Goal: Task Accomplishment & Management: Manage account settings

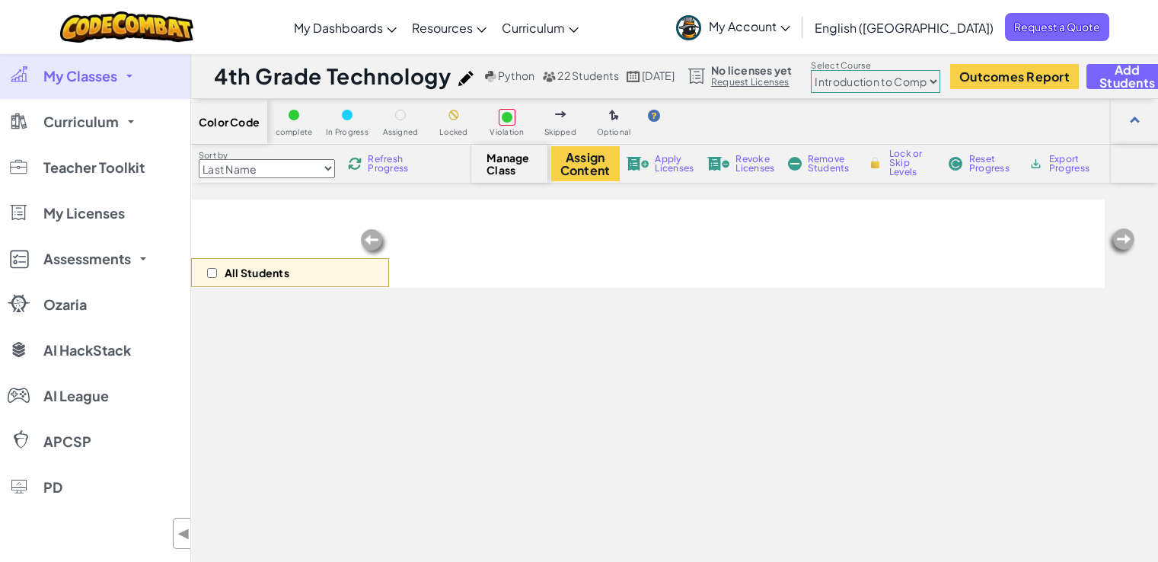
select select "560f1a9f22961295f9427742"
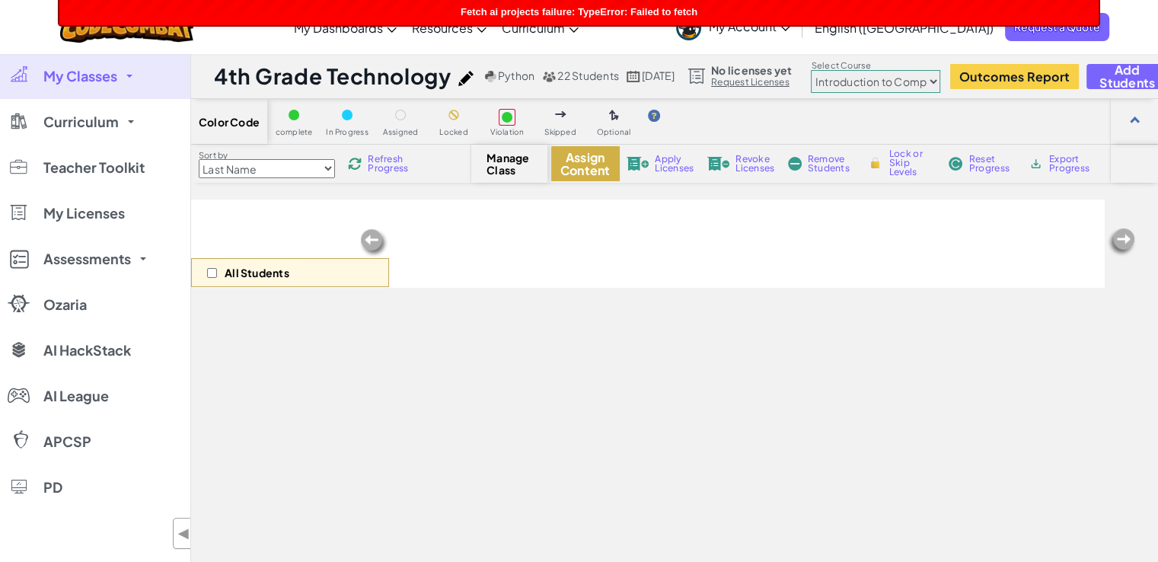
click at [582, 156] on button "Assign Content" at bounding box center [585, 163] width 69 height 35
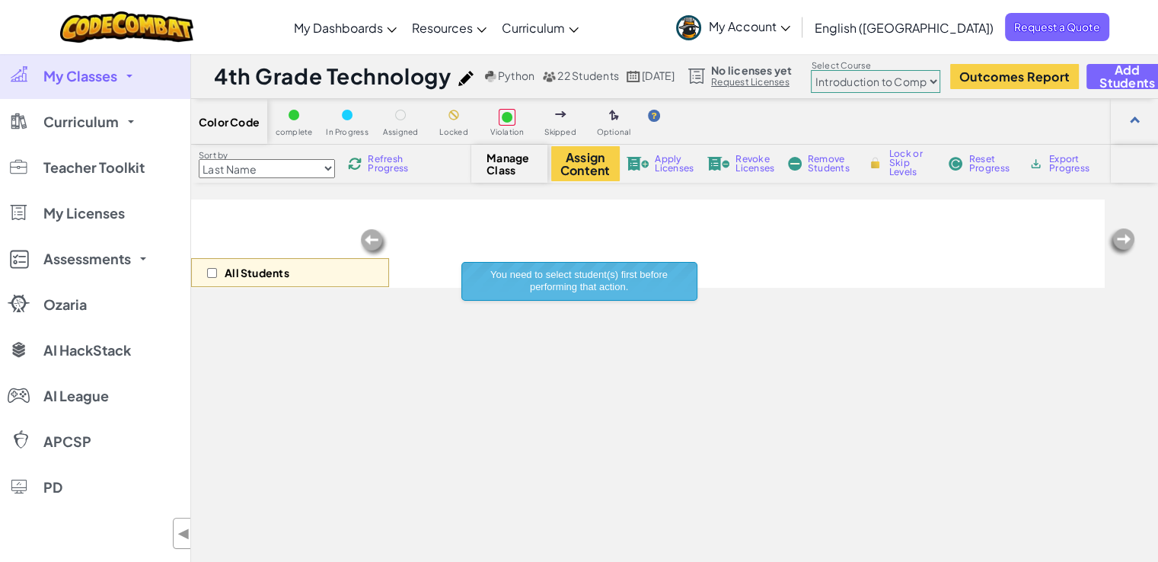
click at [375, 162] on span "Refresh Progress" at bounding box center [391, 164] width 47 height 18
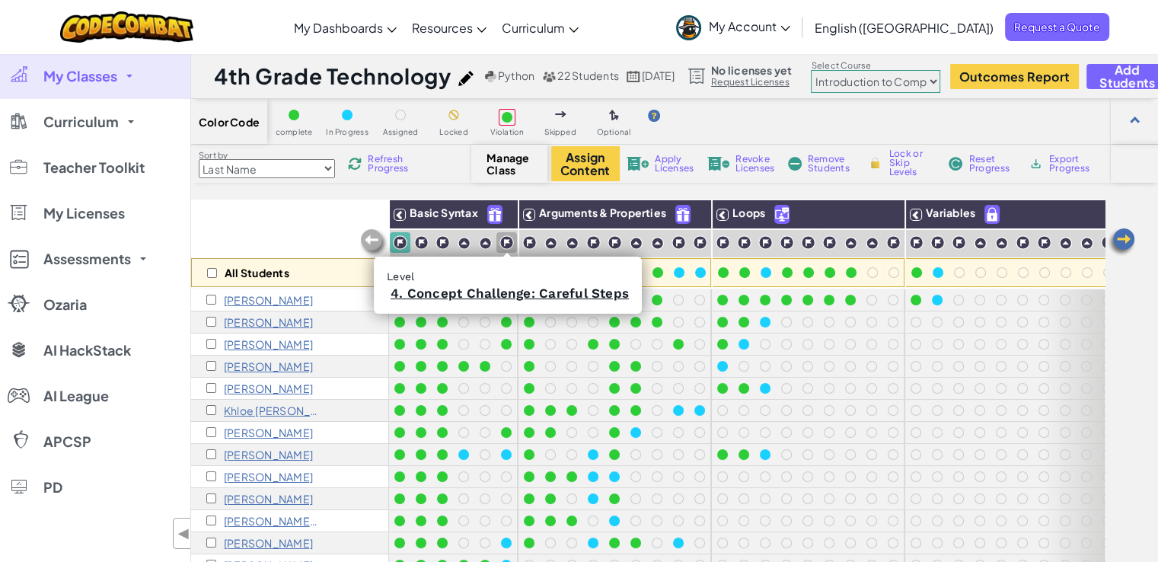
click at [499, 241] on img at bounding box center [506, 242] width 14 height 14
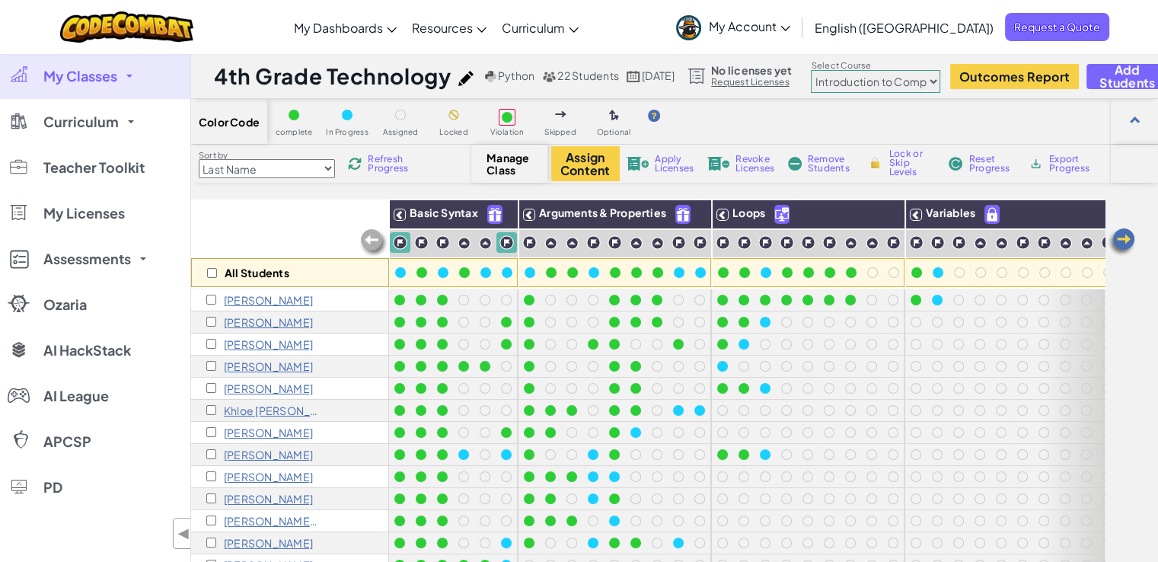
click at [503, 244] on img at bounding box center [506, 242] width 14 height 14
drag, startPoint x: 503, startPoint y: 244, endPoint x: 507, endPoint y: 237, distance: 8.5
click at [507, 237] on img at bounding box center [506, 242] width 14 height 14
click at [496, 215] on img at bounding box center [501, 214] width 27 height 23
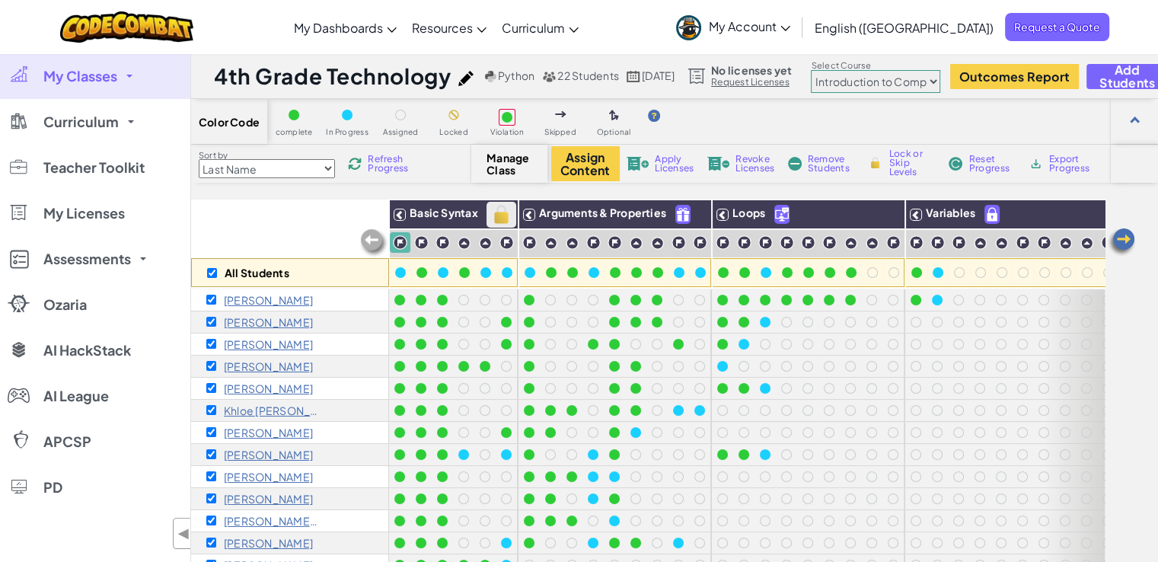
checkbox input "true"
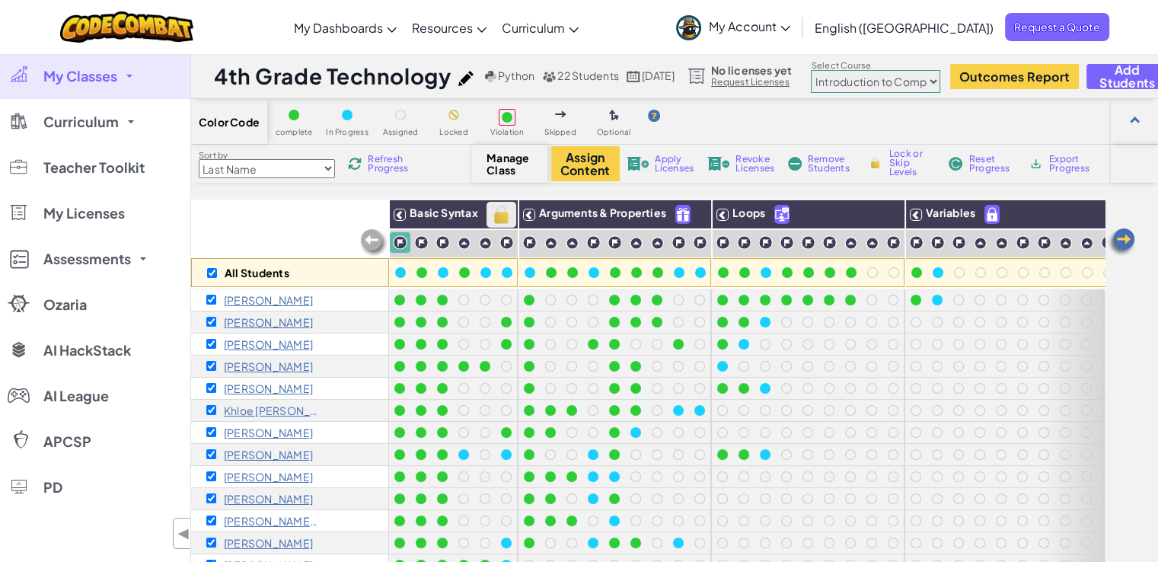
checkbox input "true"
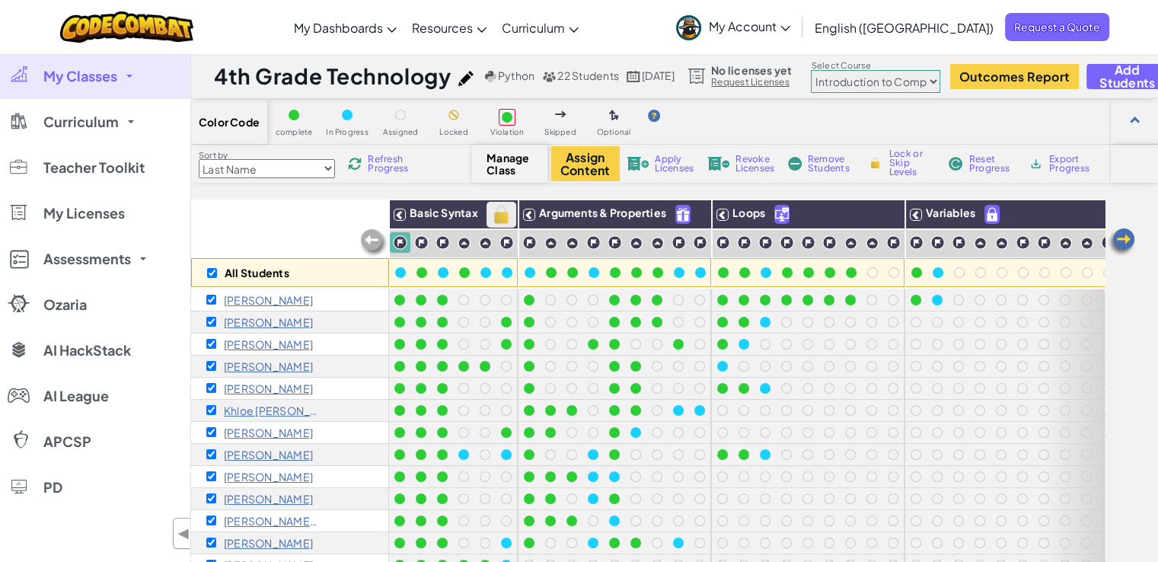
checkbox input "true"
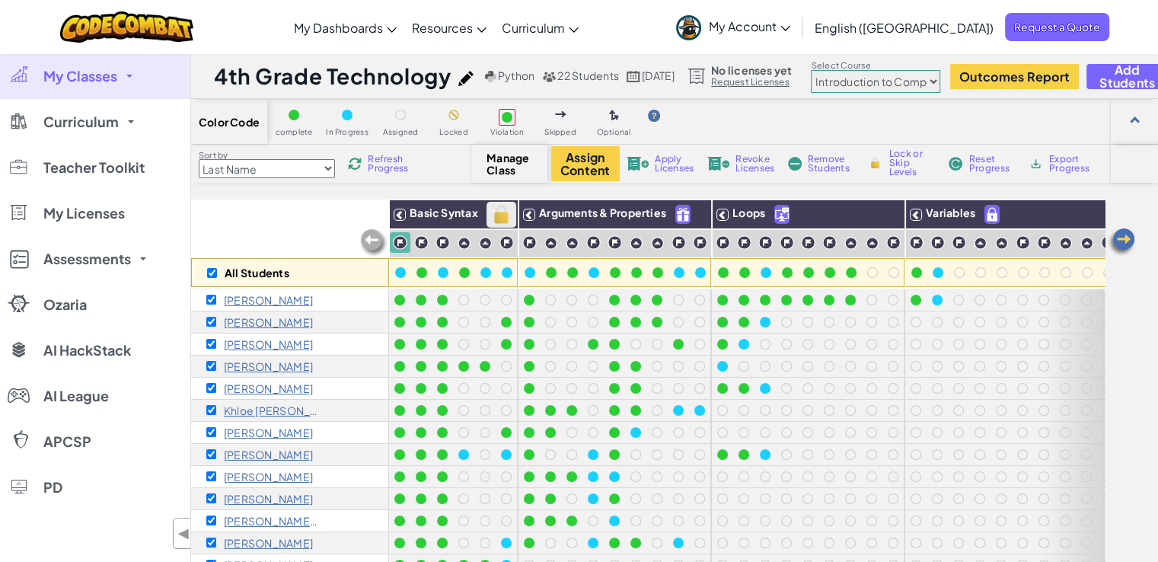
checkbox input "true"
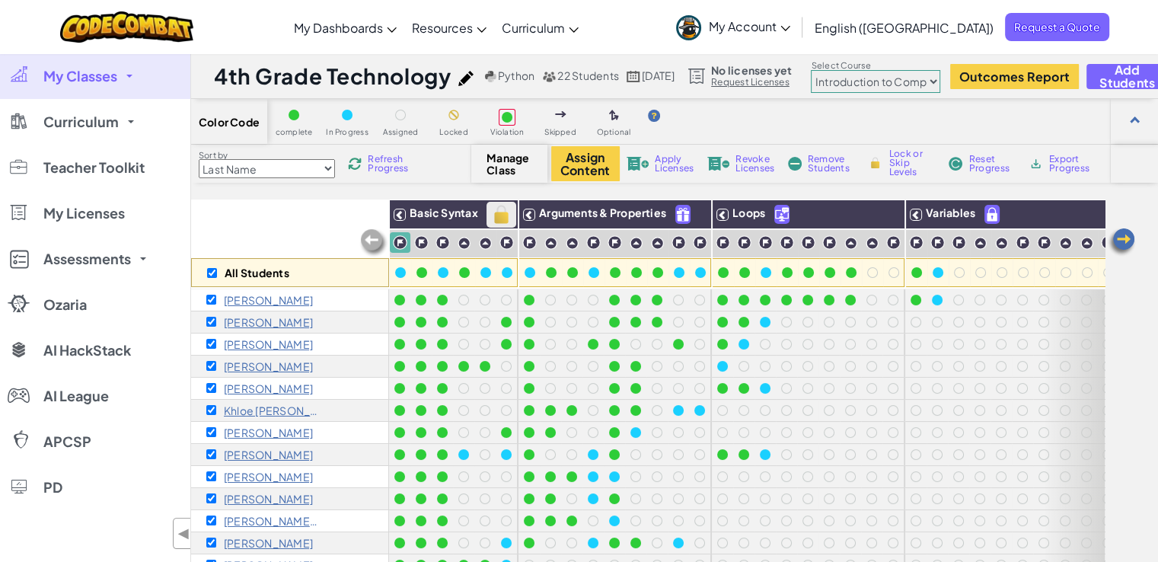
checkbox input "true"
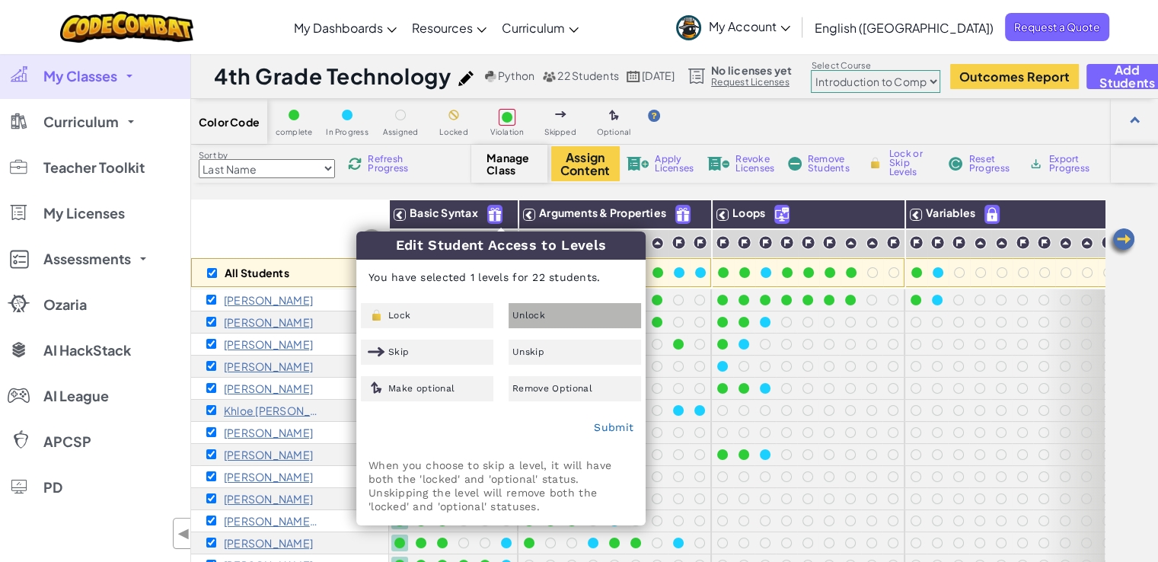
click at [538, 320] on span "Unlock" at bounding box center [528, 315] width 33 height 9
click at [569, 314] on div "Unlock" at bounding box center [575, 315] width 132 height 25
drag, startPoint x: 569, startPoint y: 314, endPoint x: 608, endPoint y: 427, distance: 118.9
click at [608, 427] on link "Submit" at bounding box center [614, 427] width 40 height 12
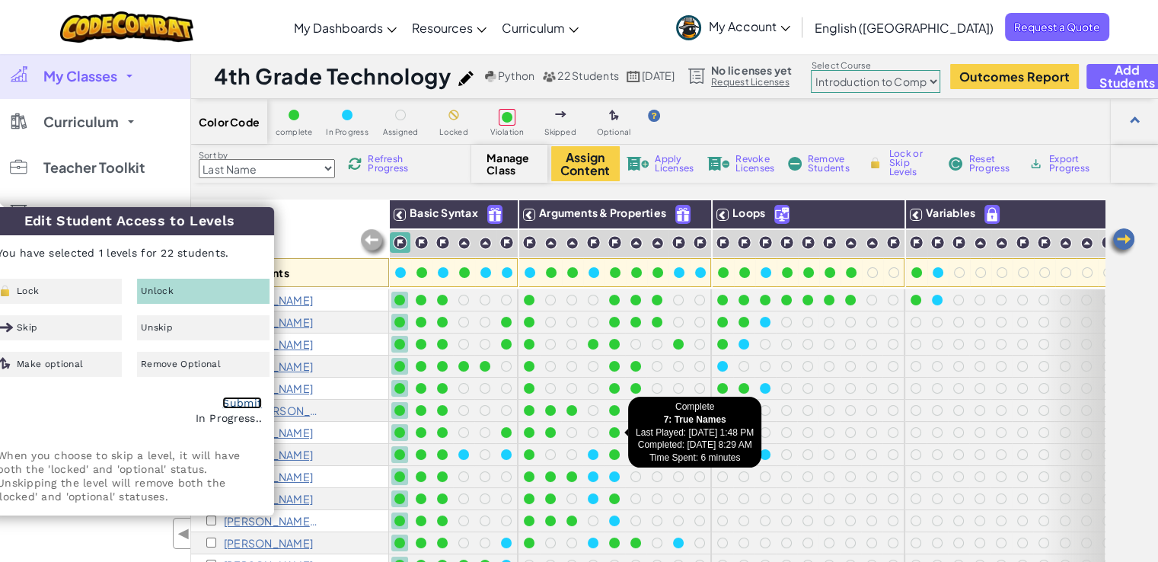
checkbox input "false"
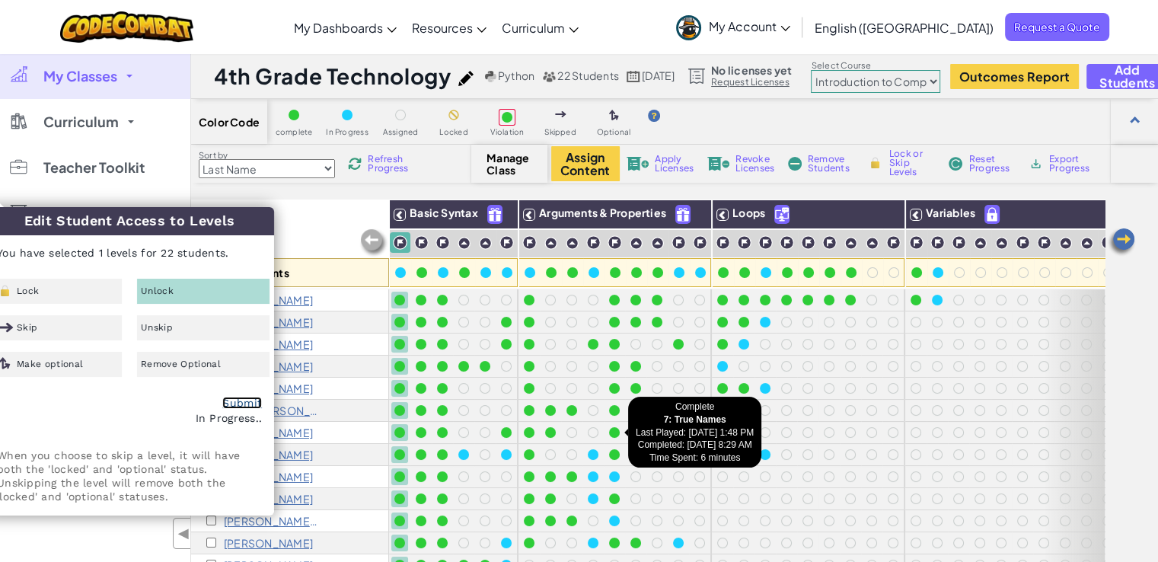
checkbox input "false"
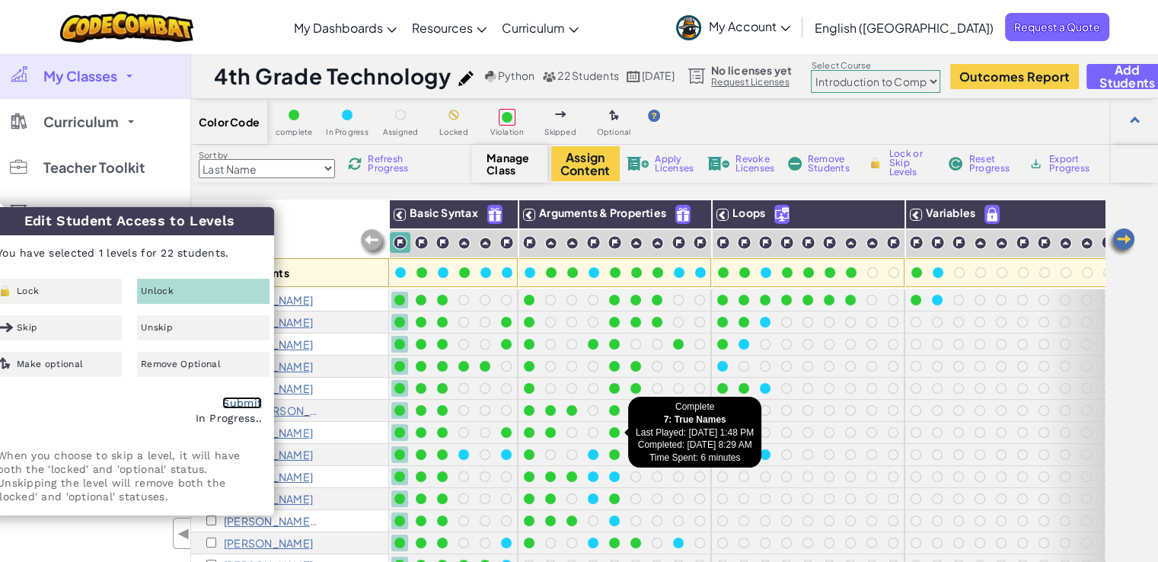
checkbox input "false"
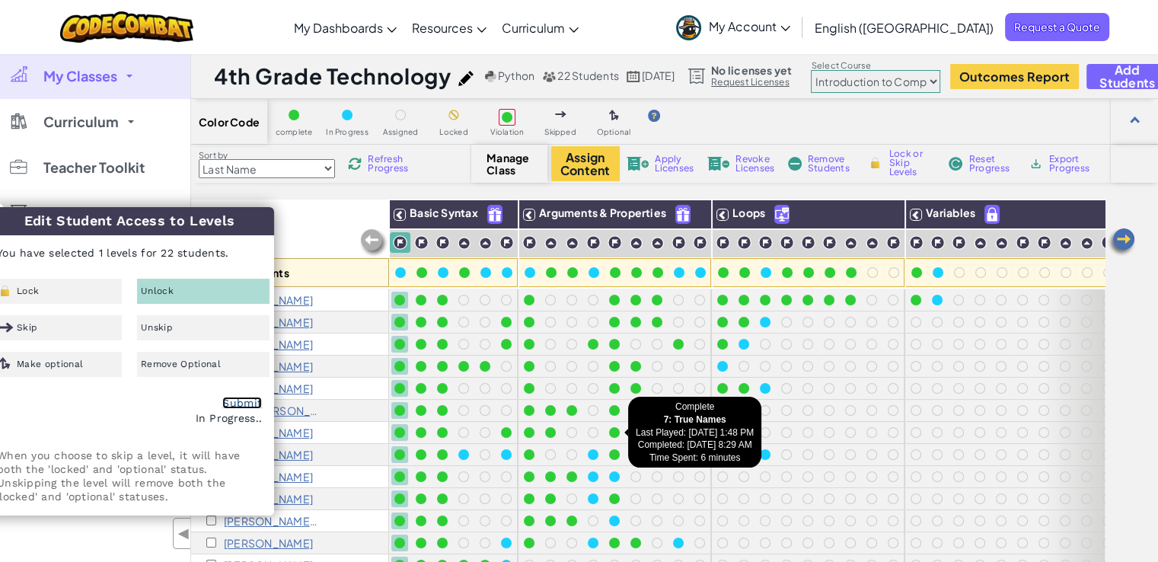
checkbox input "false"
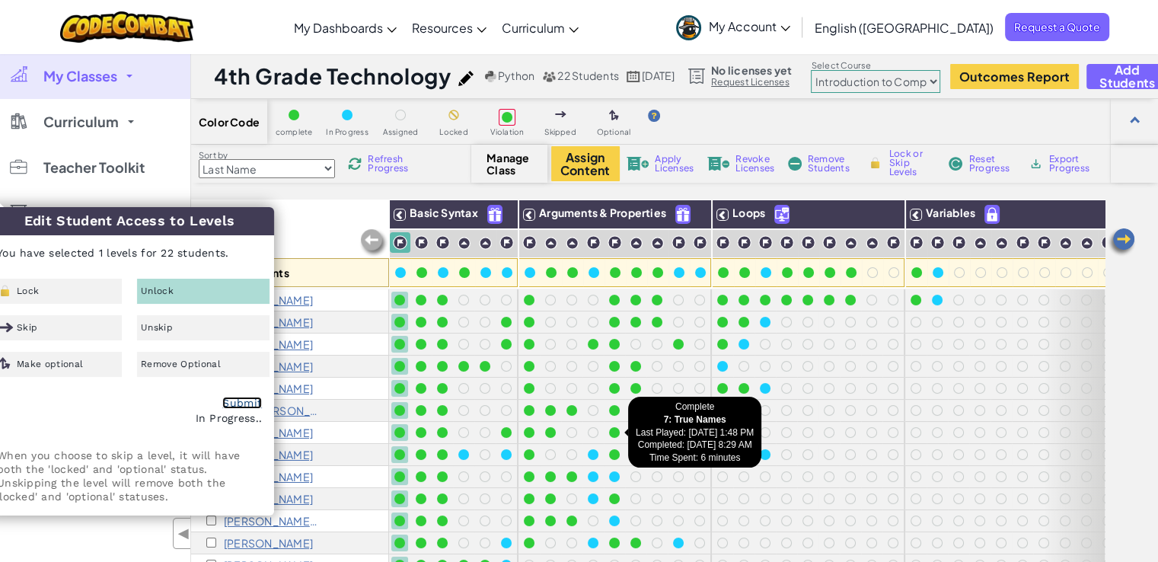
checkbox input "false"
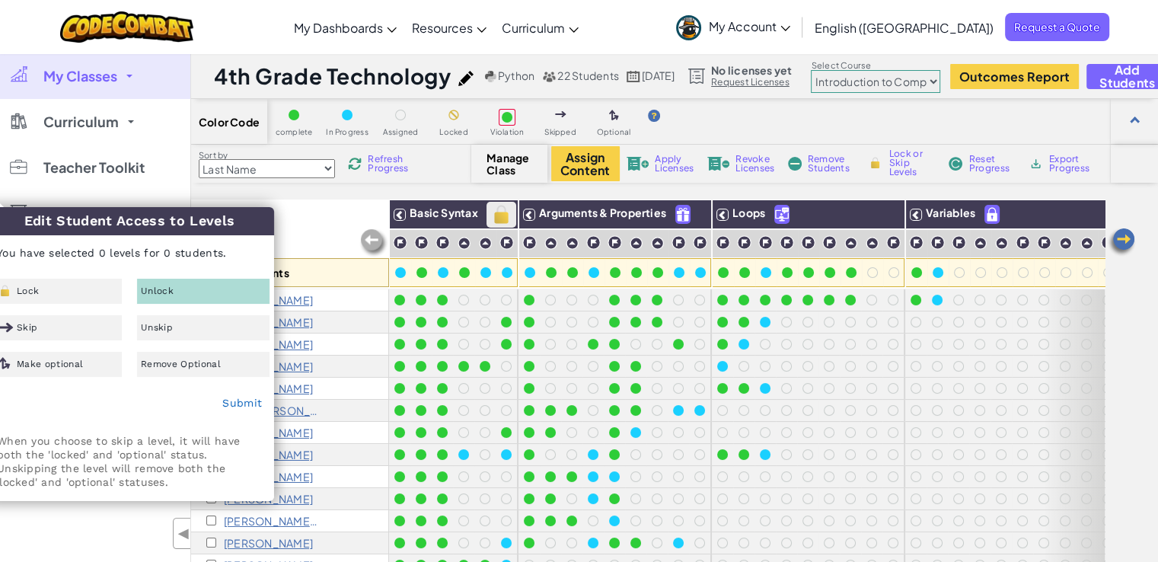
click at [492, 219] on img at bounding box center [501, 214] width 27 height 23
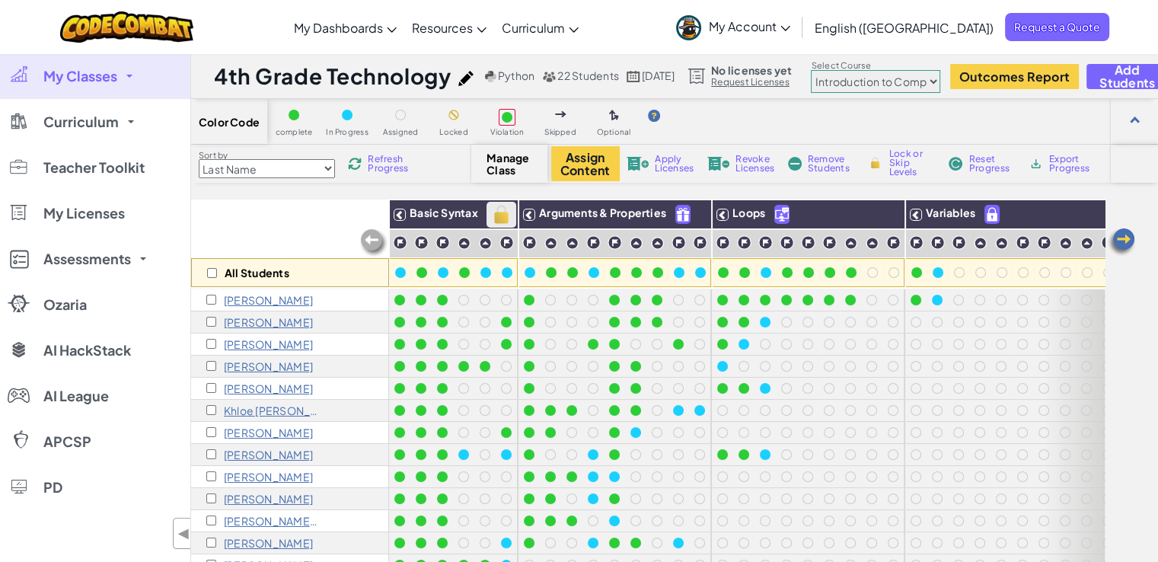
click at [502, 215] on img at bounding box center [501, 214] width 27 height 23
checkbox input "true"
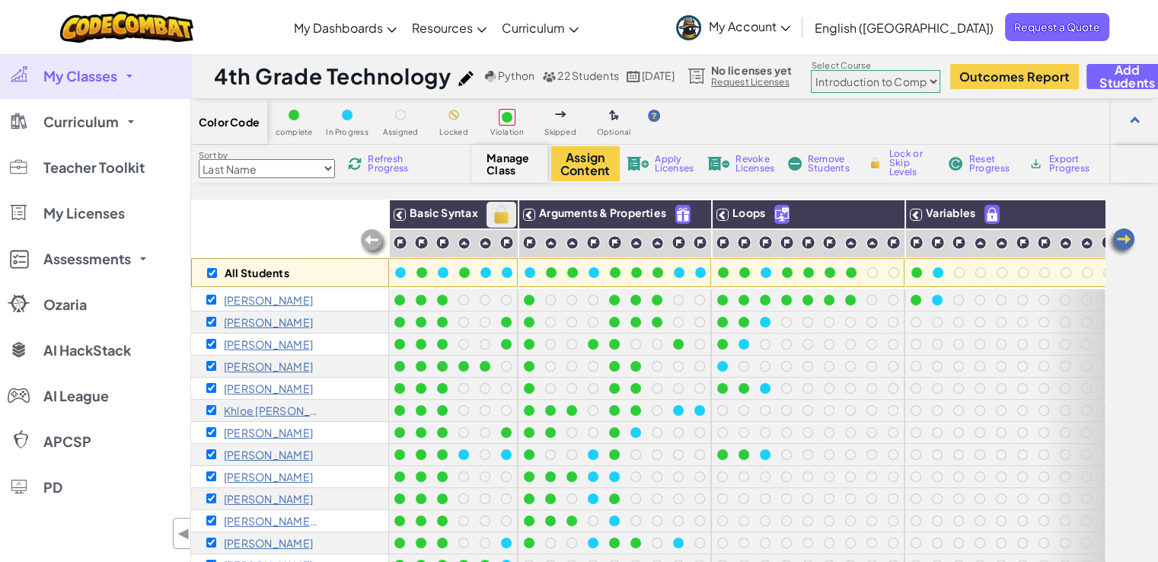
checkbox input "true"
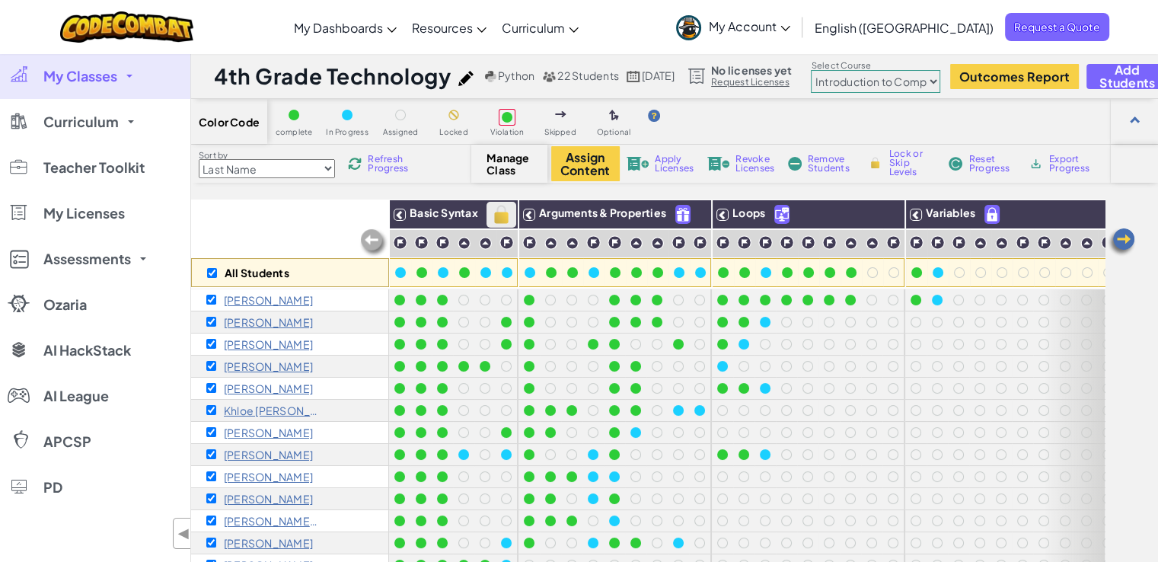
checkbox input "true"
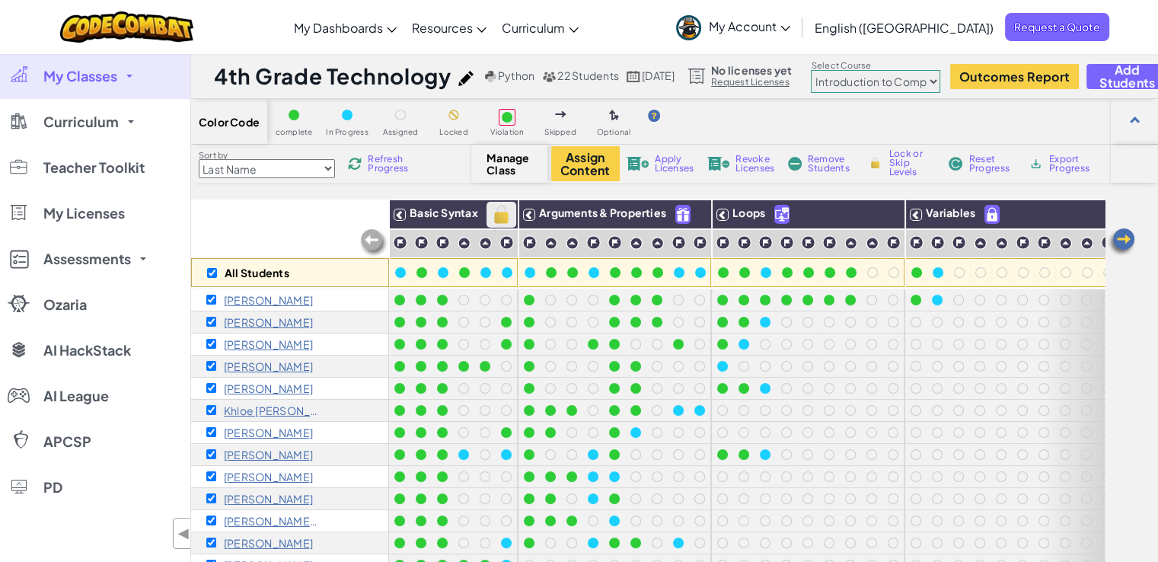
checkbox input "true"
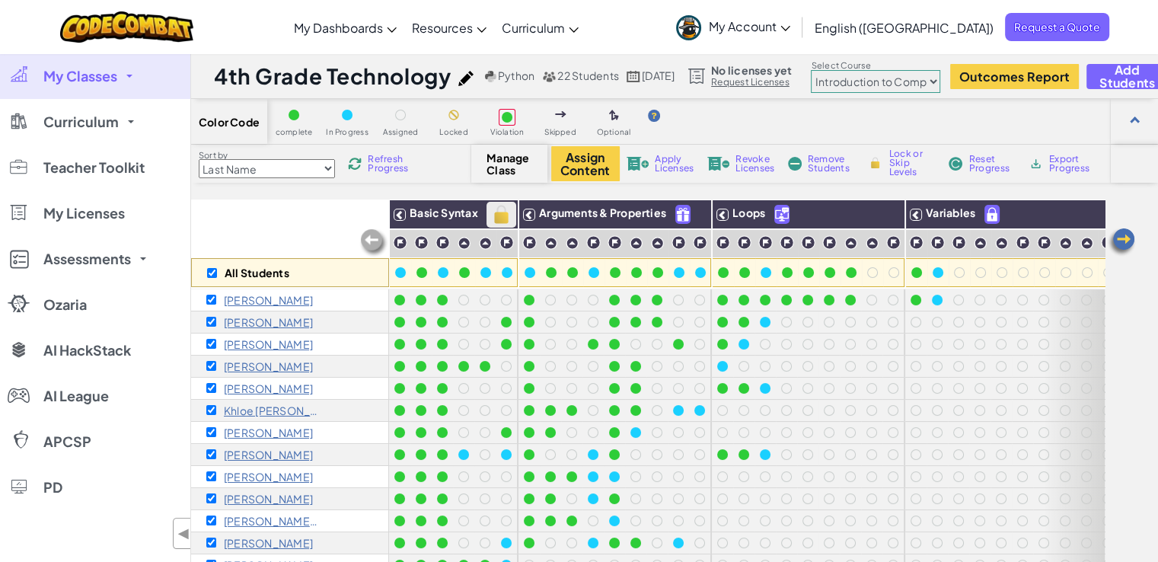
checkbox input "true"
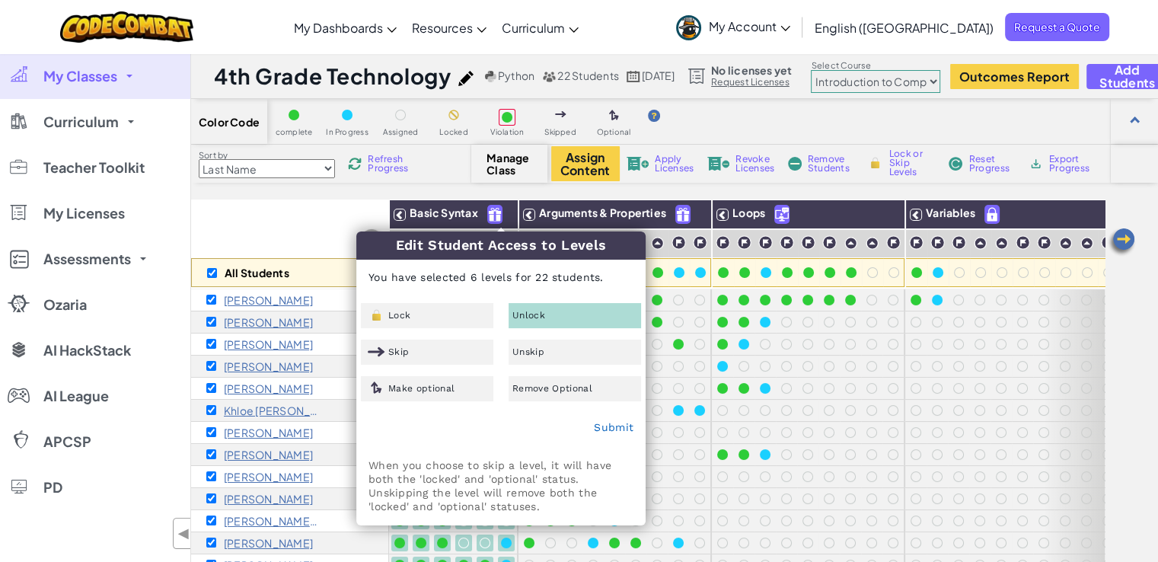
drag, startPoint x: 502, startPoint y: 215, endPoint x: 567, endPoint y: 311, distance: 115.7
click at [567, 311] on div "Edit Student Access to Levels You have selected 6 levels for 22 students. Lock …" at bounding box center [501, 377] width 288 height 293
click at [567, 311] on div "Unlock" at bounding box center [575, 315] width 132 height 25
click at [603, 429] on link "Submit" at bounding box center [614, 427] width 40 height 12
checkbox input "false"
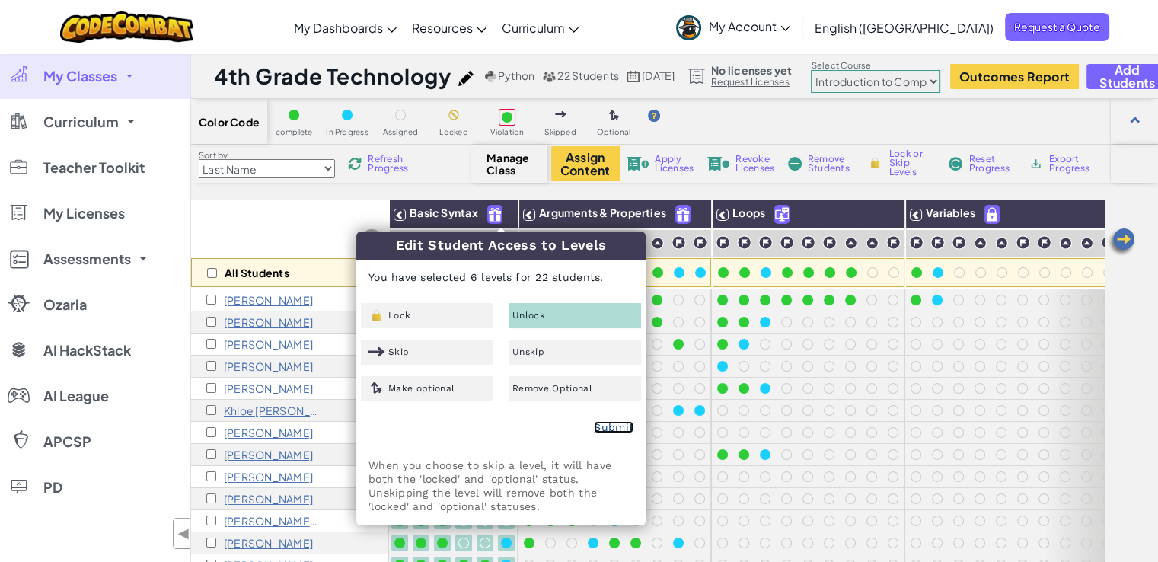
checkbox input "false"
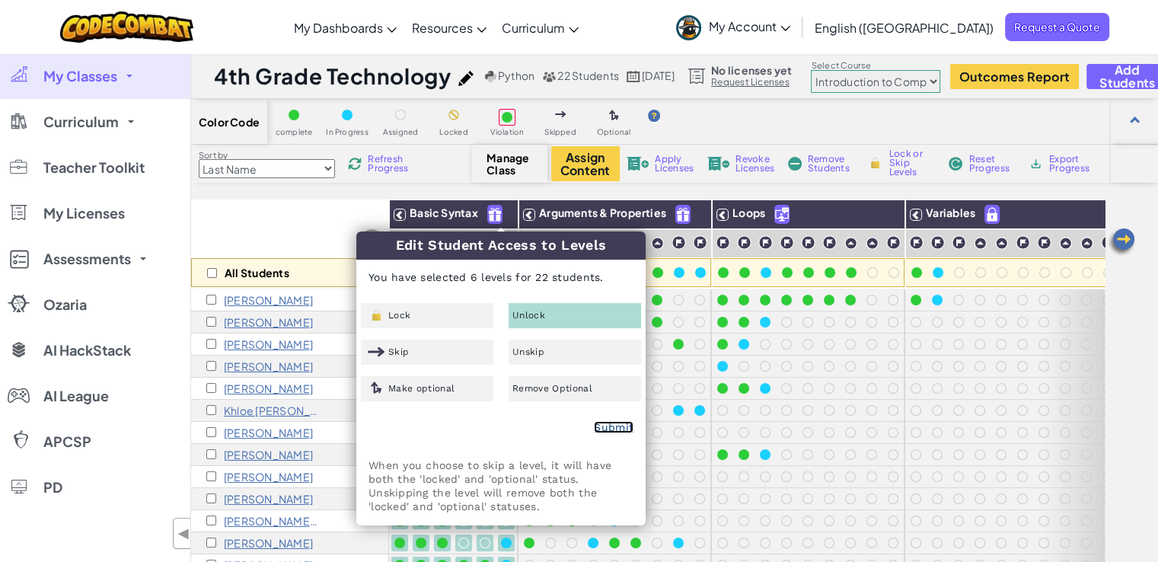
checkbox input "false"
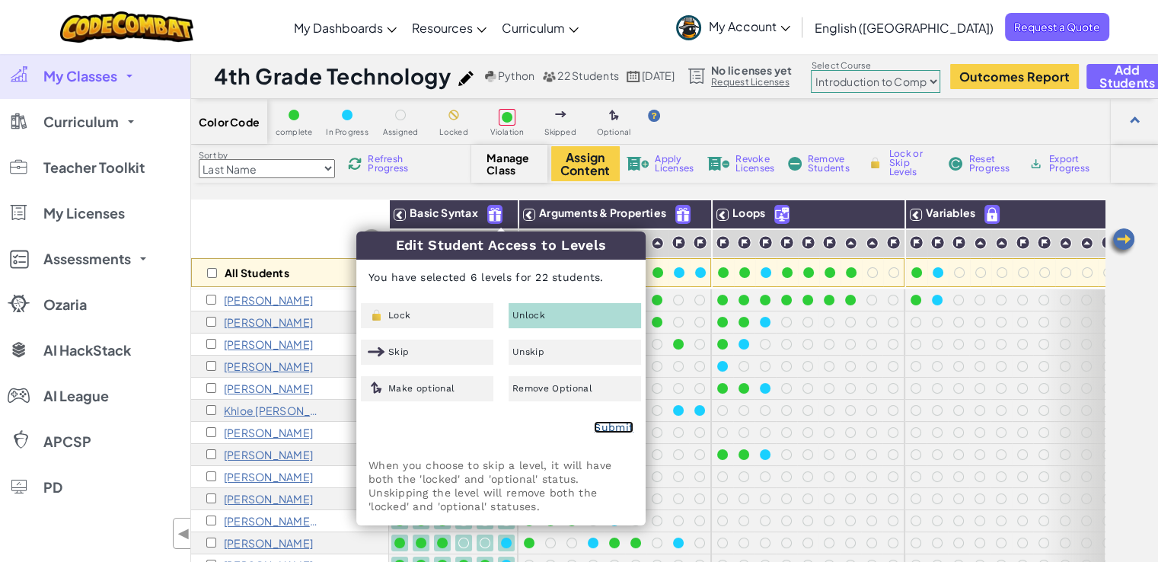
checkbox input "false"
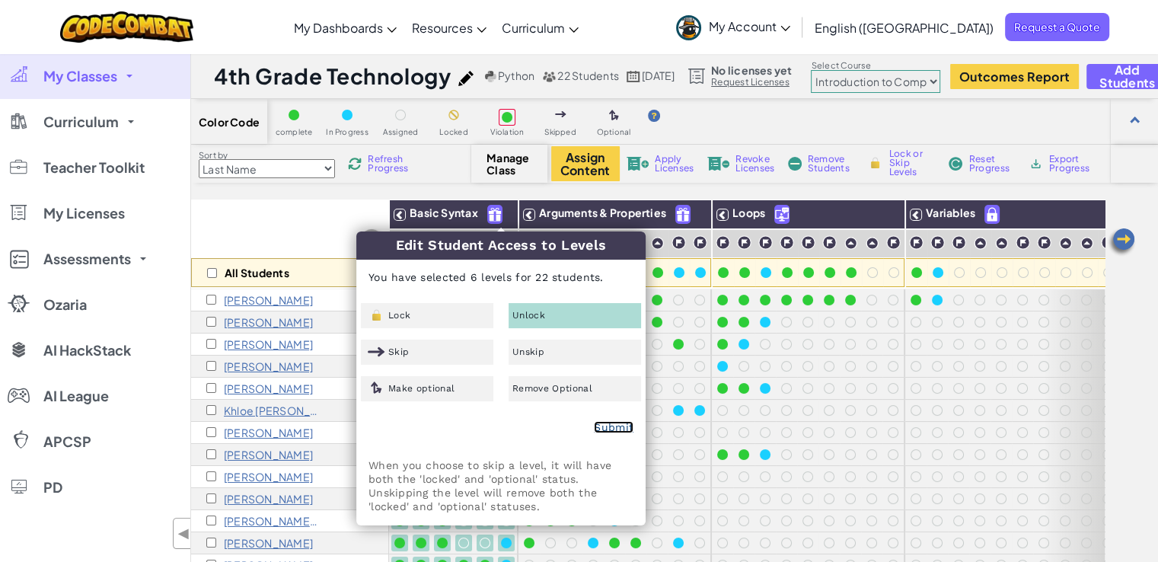
checkbox input "false"
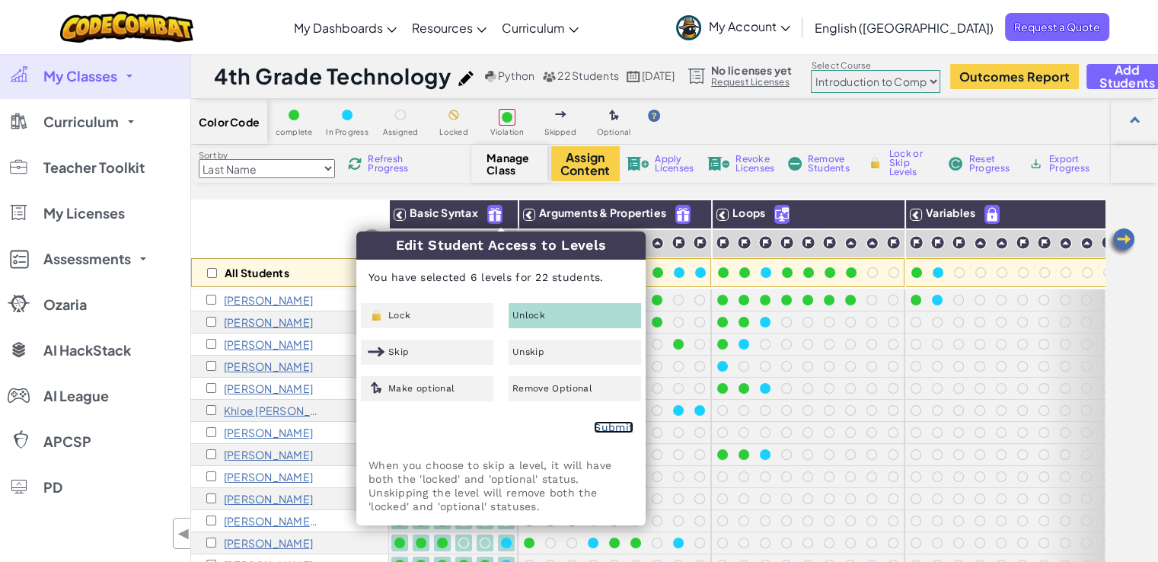
checkbox input "false"
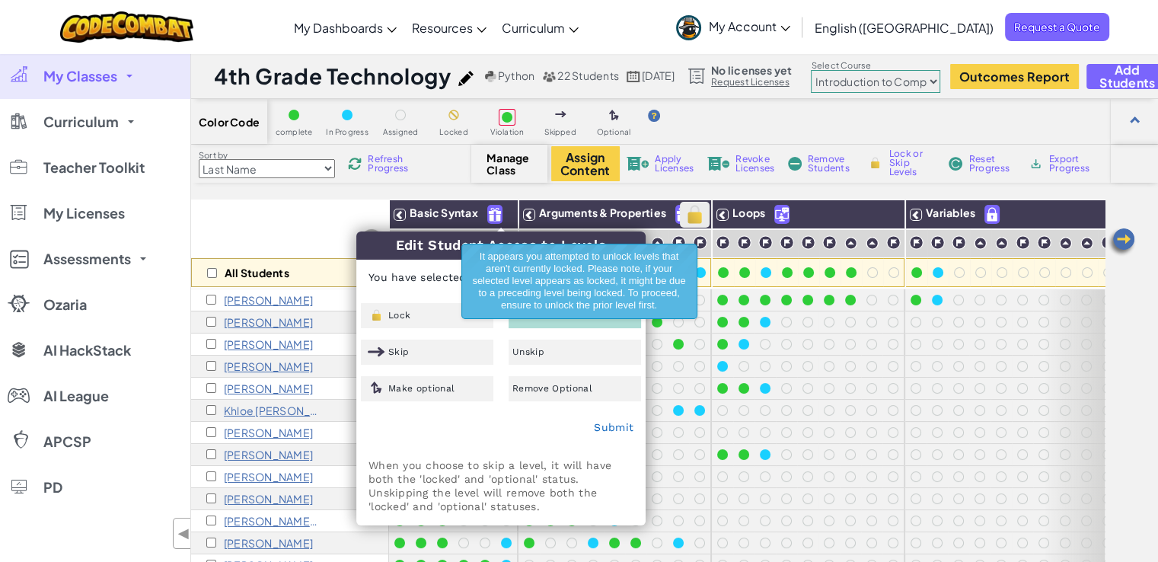
click at [691, 207] on img at bounding box center [694, 214] width 27 height 23
checkbox input "false"
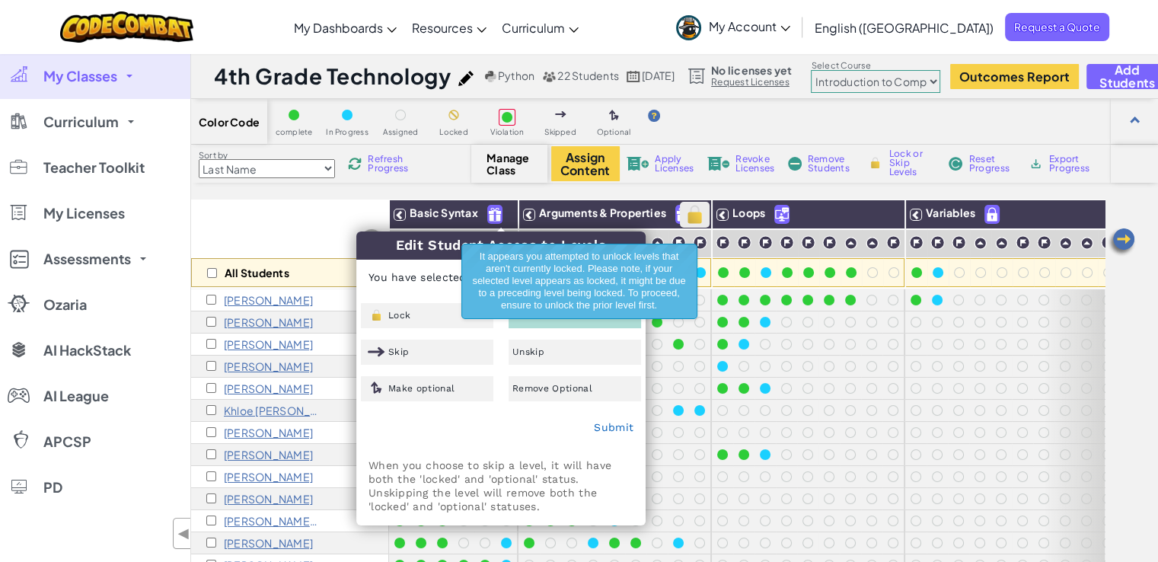
checkbox input "false"
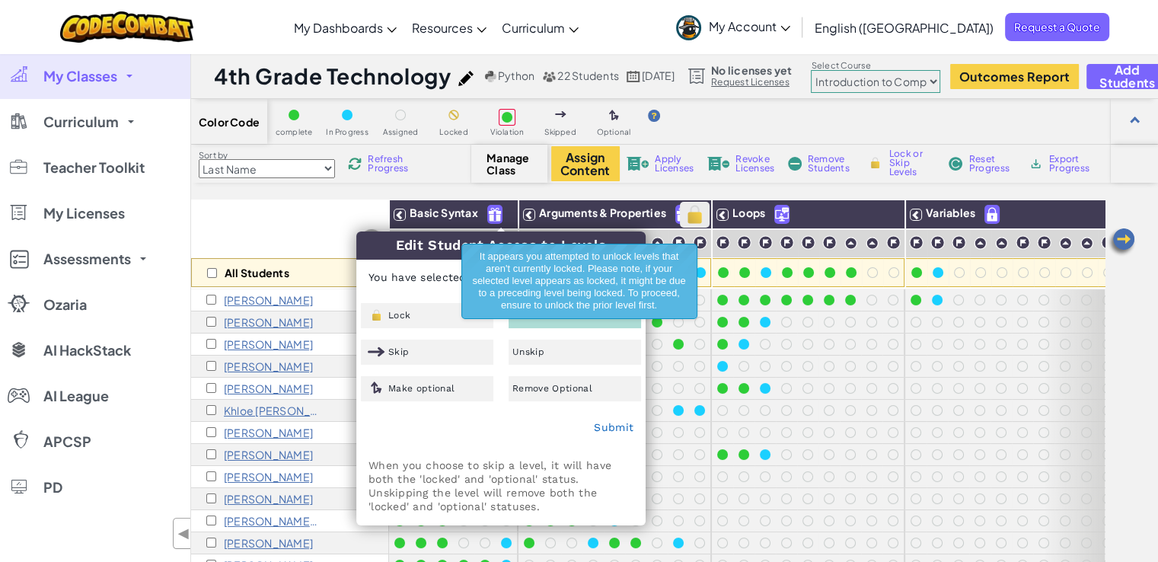
checkbox input "false"
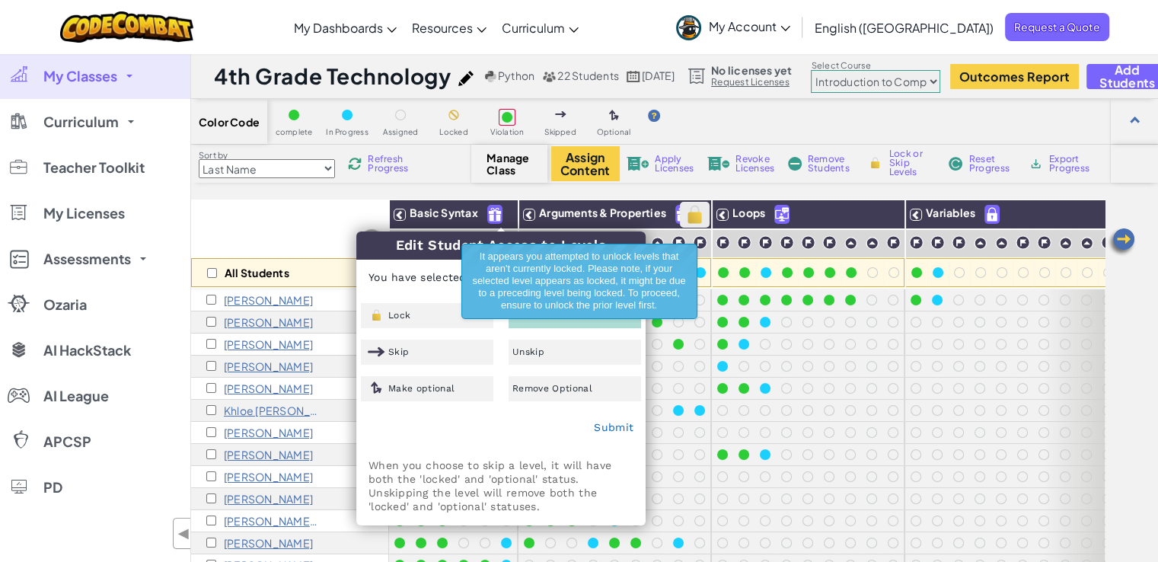
checkbox input "false"
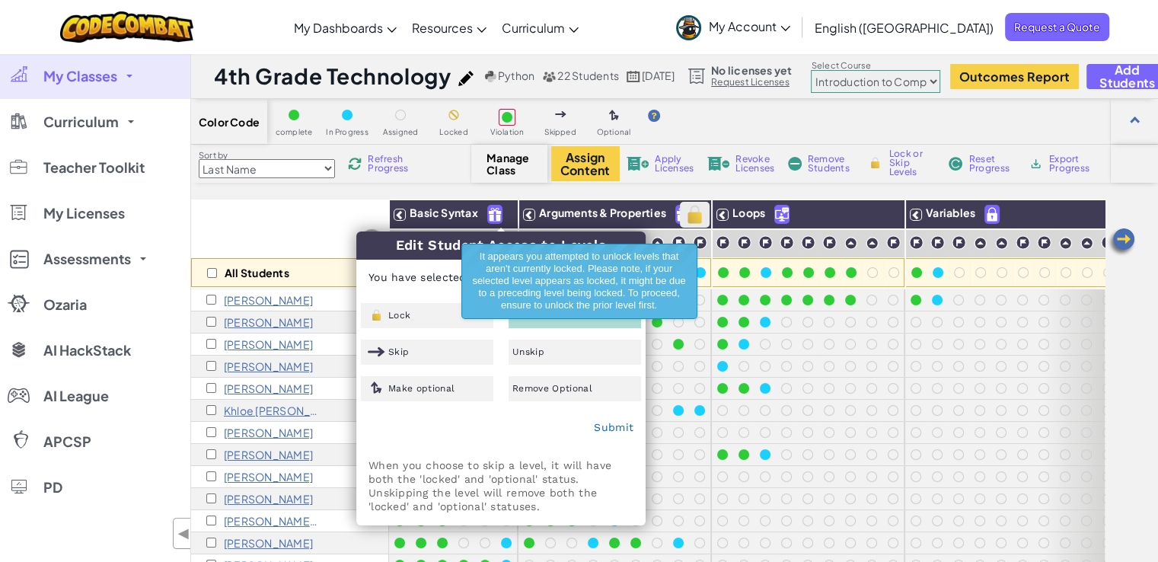
checkbox input "false"
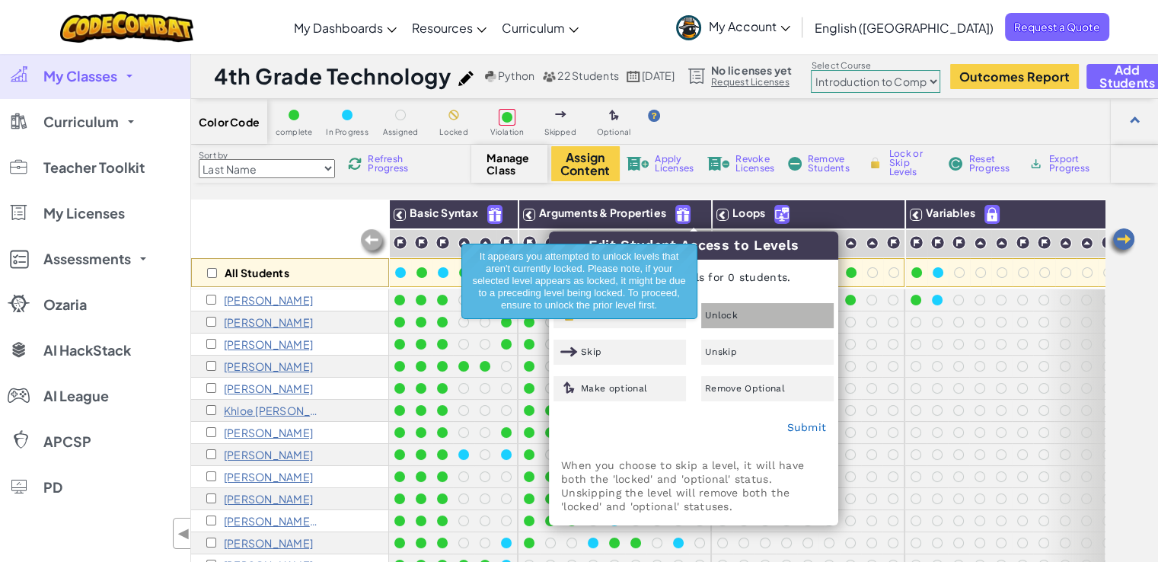
click at [734, 311] on span "Unlock" at bounding box center [721, 315] width 33 height 9
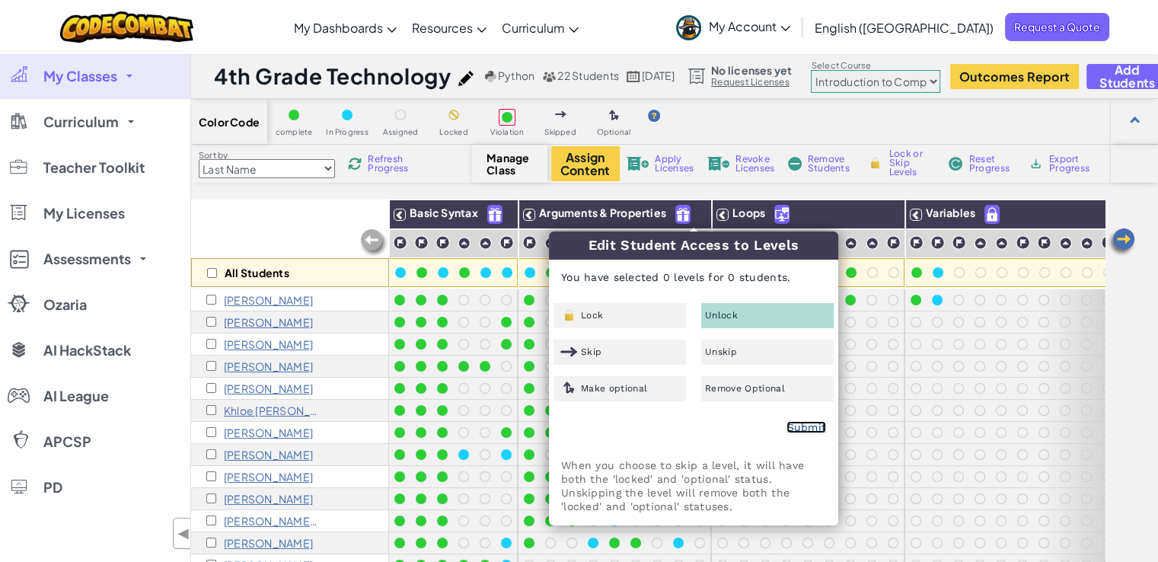
click at [802, 428] on link "Submit" at bounding box center [806, 427] width 40 height 12
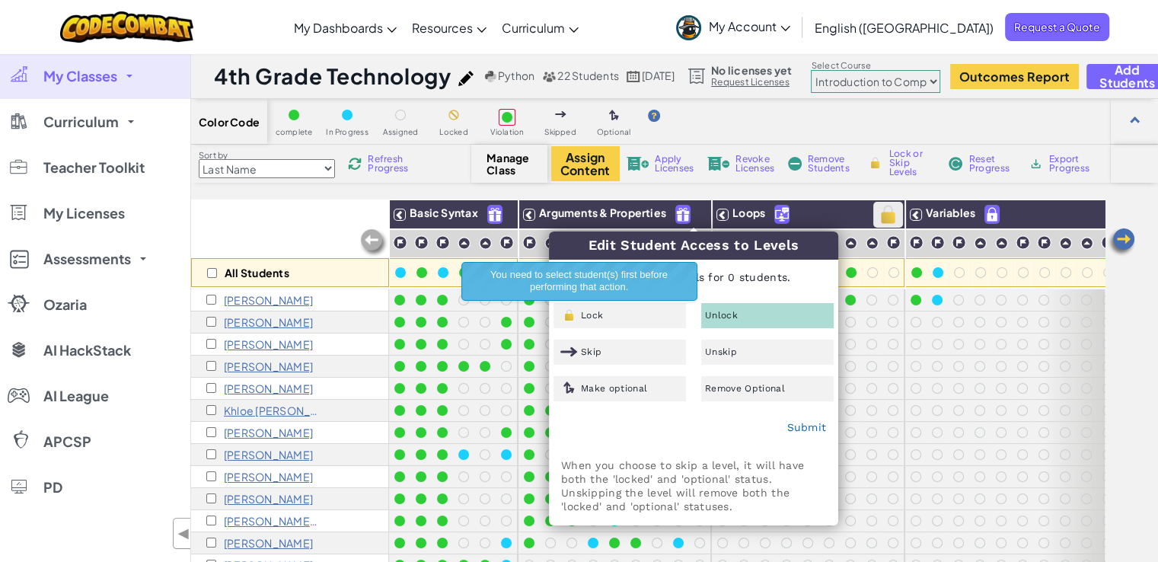
click at [883, 211] on img at bounding box center [888, 214] width 27 height 23
checkbox input "false"
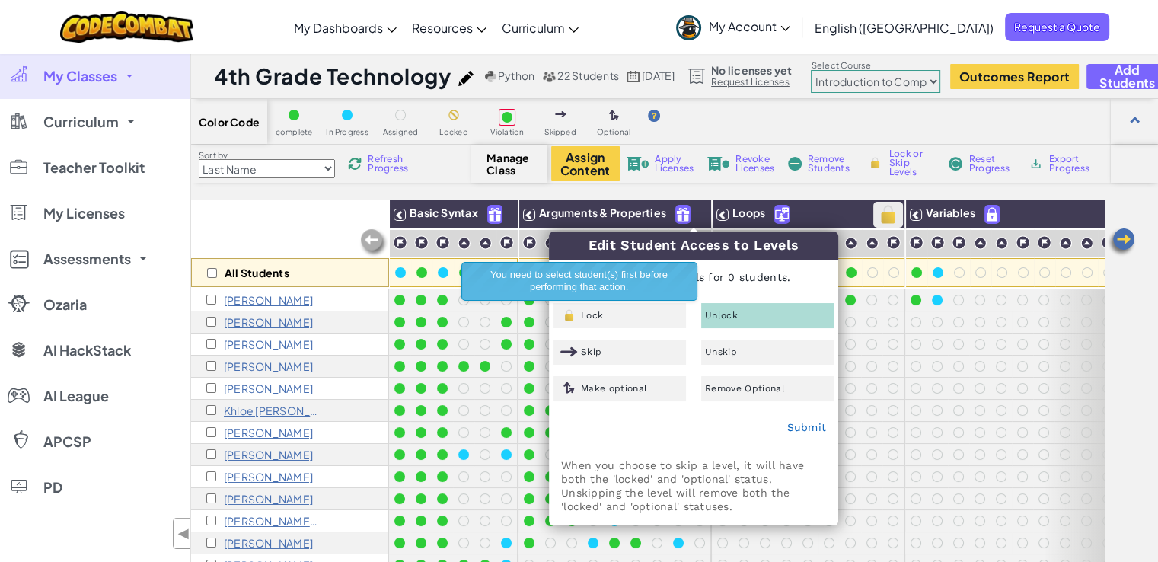
checkbox input "false"
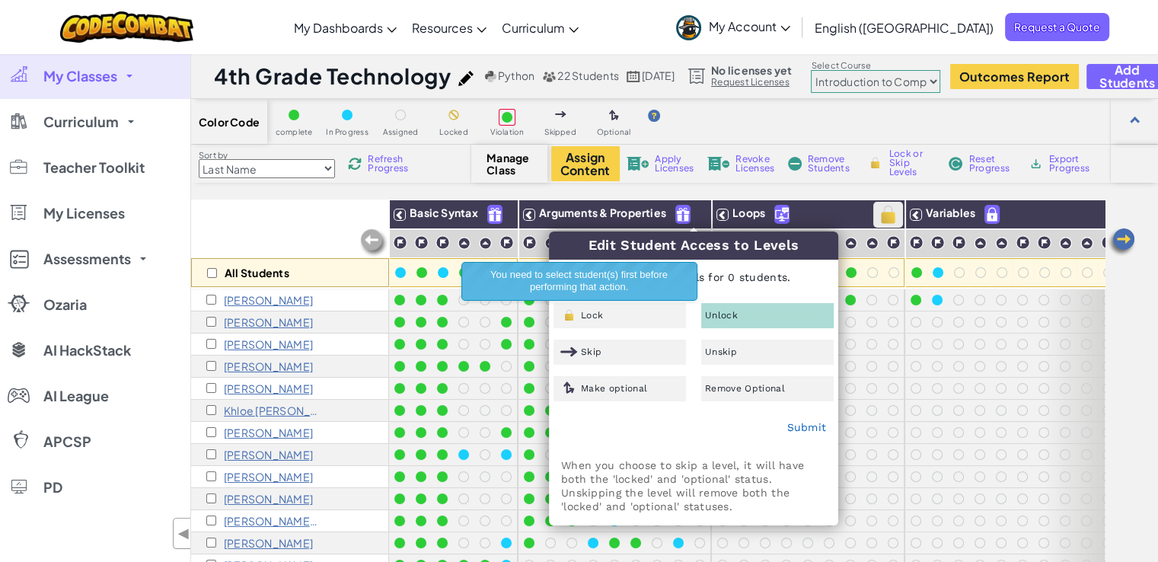
checkbox input "false"
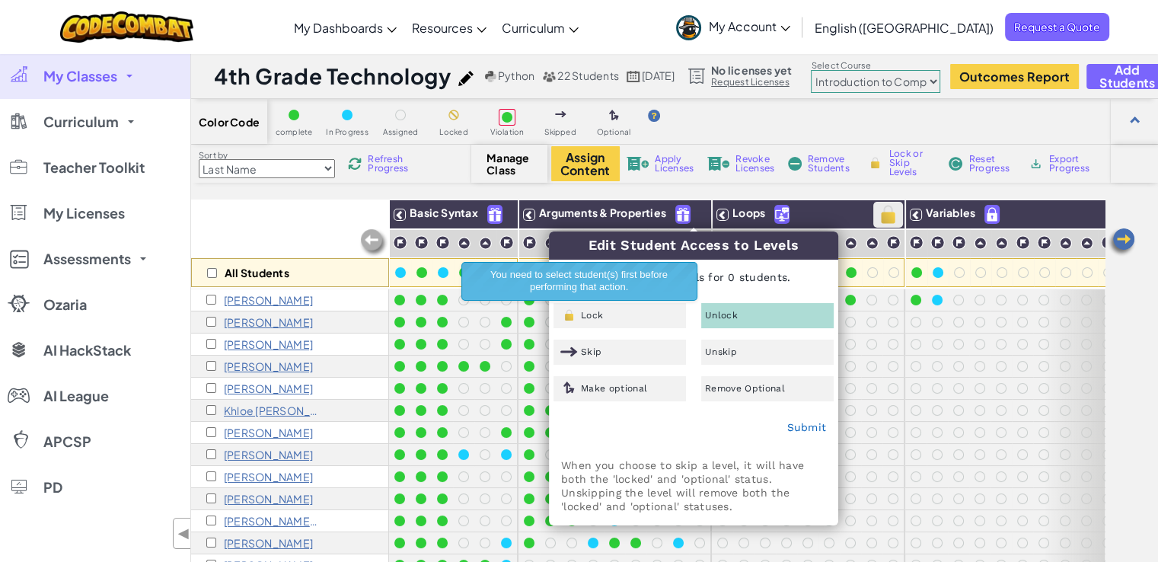
checkbox input "false"
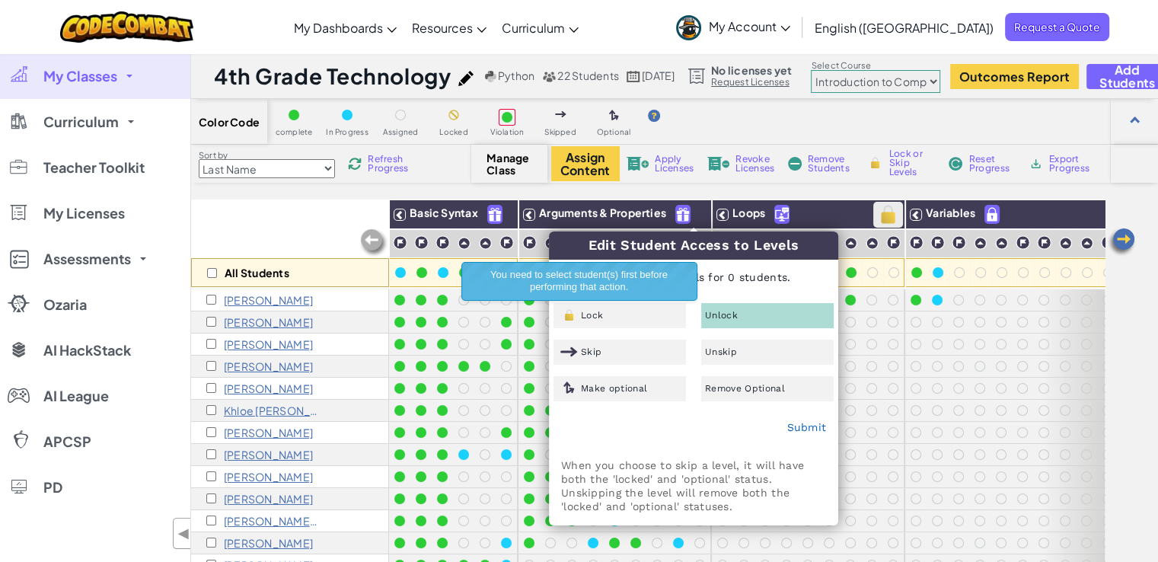
checkbox input "false"
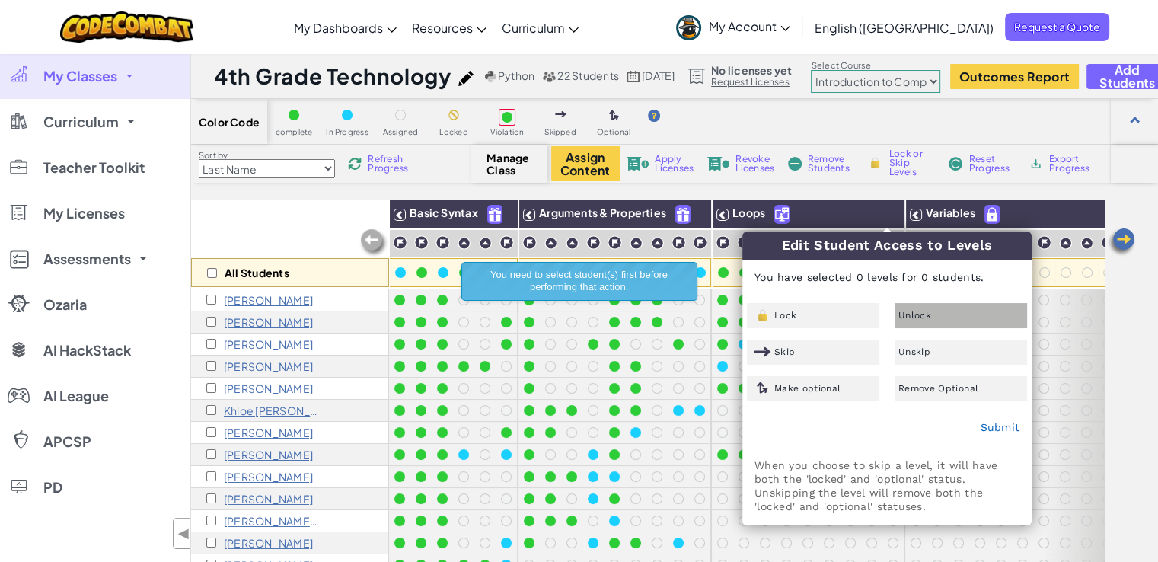
click at [908, 317] on span "Unlock" at bounding box center [914, 315] width 33 height 9
click at [997, 424] on link "Submit" at bounding box center [1000, 427] width 40 height 12
click at [1068, 208] on h3 "Variables" at bounding box center [1063, 214] width 282 height 19
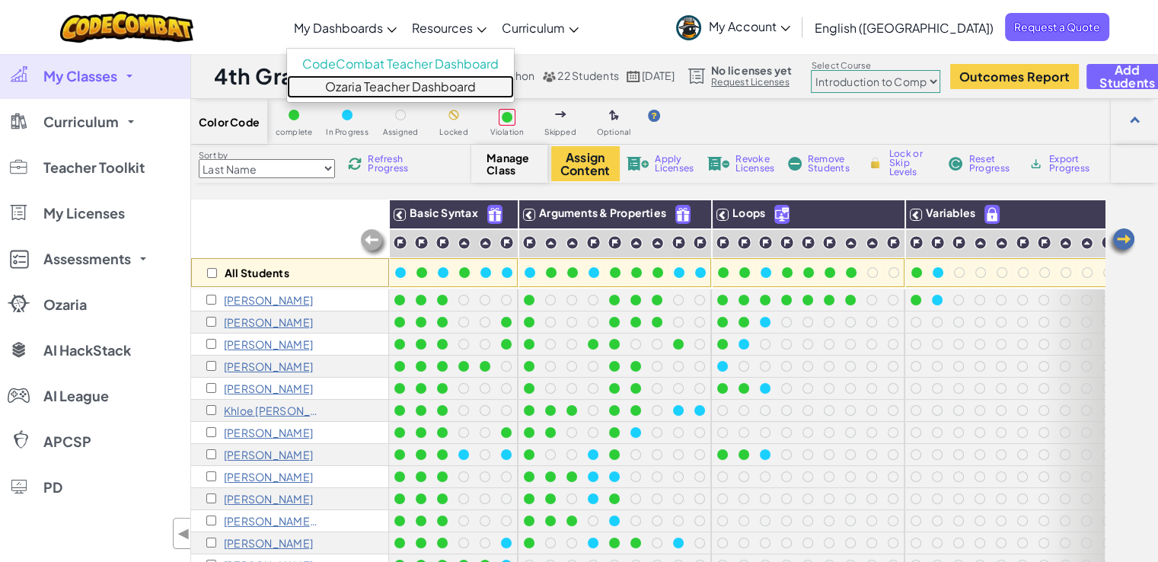
click at [433, 88] on link "Ozaria Teacher Dashboard" at bounding box center [400, 86] width 227 height 23
